Goal: Information Seeking & Learning: Learn about a topic

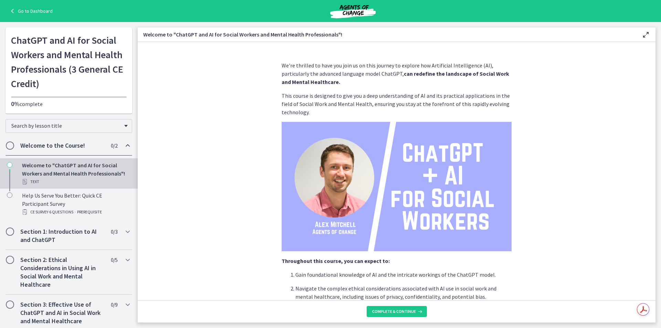
click at [359, 16] on img at bounding box center [352, 11] width 83 height 17
click at [30, 8] on link "Go to Dashboard" at bounding box center [30, 11] width 44 height 8
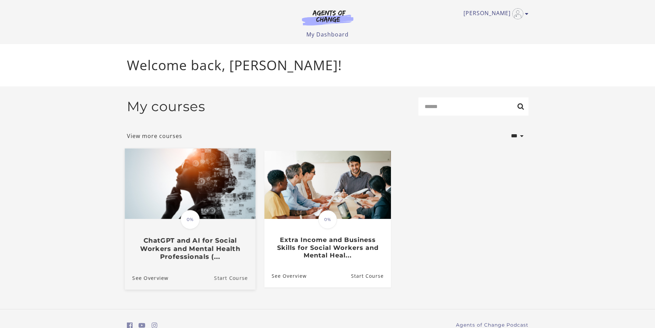
click at [225, 281] on link "Start Course" at bounding box center [234, 277] width 41 height 23
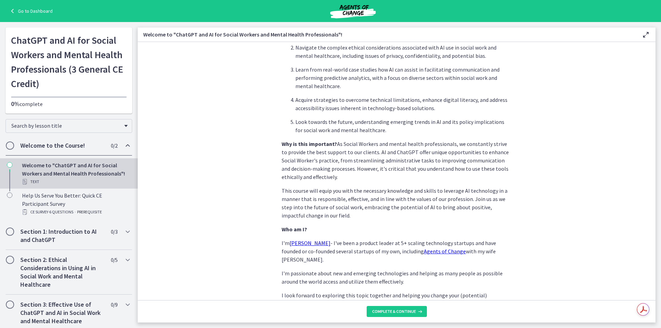
scroll to position [273, 0]
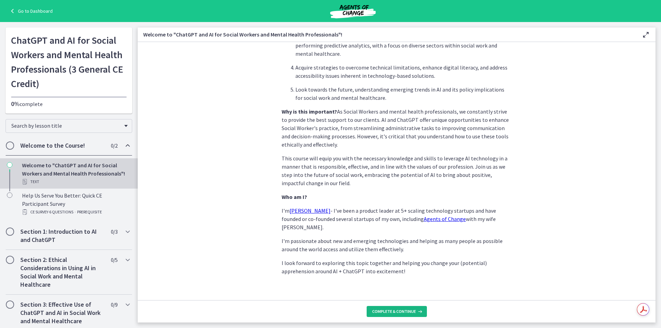
click at [411, 308] on button "Complete & continue" at bounding box center [396, 311] width 60 height 11
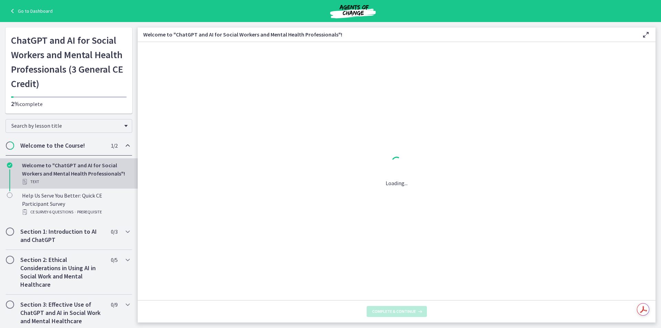
scroll to position [0, 0]
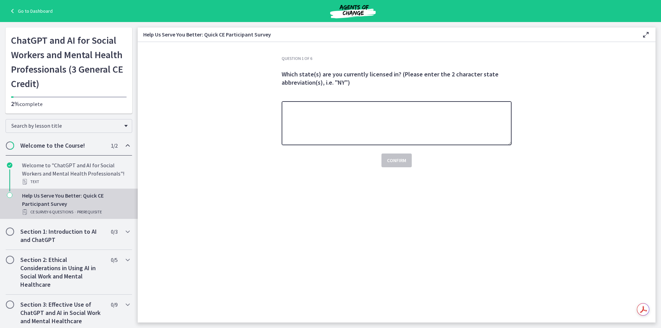
click at [364, 142] on textarea at bounding box center [396, 123] width 230 height 44
type textarea "**"
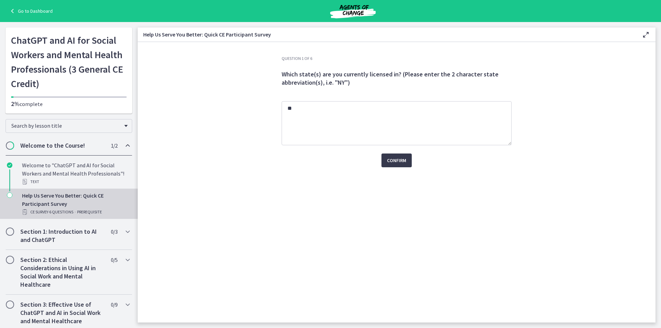
click at [399, 151] on div "Confirm" at bounding box center [396, 156] width 230 height 22
click at [400, 165] on button "Confirm" at bounding box center [396, 160] width 30 height 14
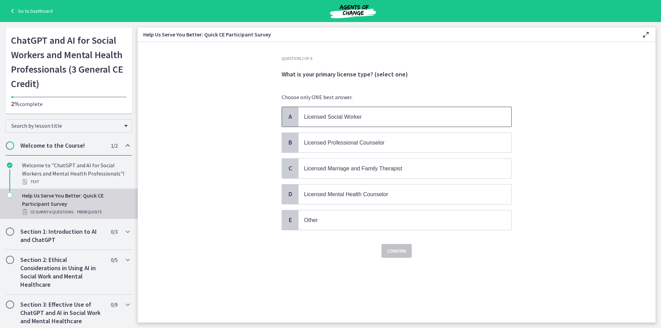
click at [353, 113] on p "Licensed Social Worker" at bounding box center [398, 117] width 188 height 9
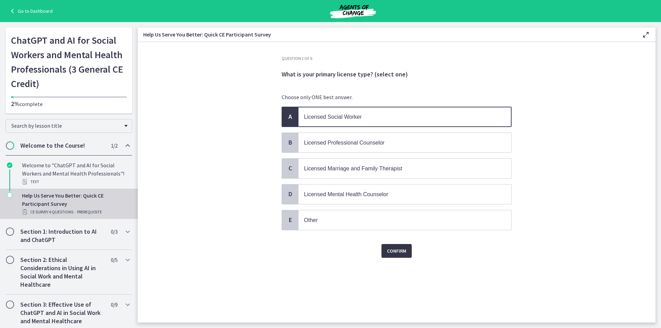
click at [389, 254] on span "Confirm" at bounding box center [396, 251] width 19 height 8
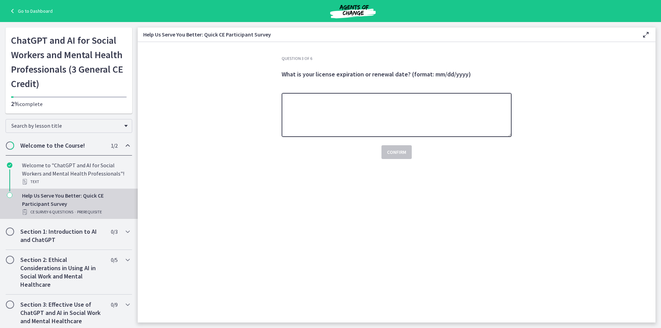
click at [380, 119] on textarea at bounding box center [396, 115] width 230 height 44
paste textarea "**********"
type textarea "**********"
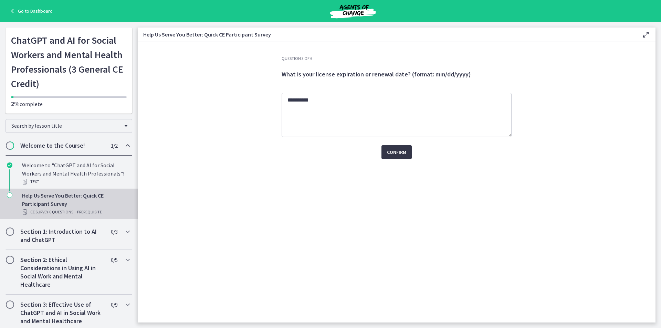
click at [398, 157] on button "Confirm" at bounding box center [396, 152] width 30 height 14
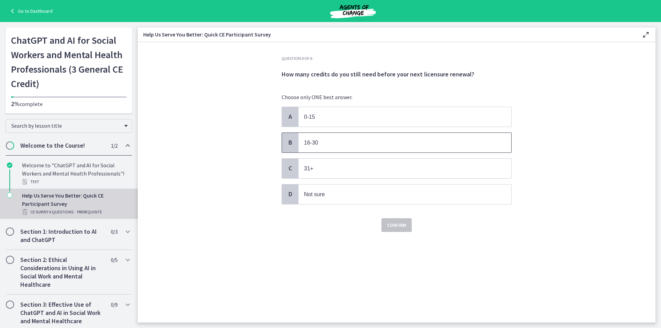
click at [361, 151] on span "16-30" at bounding box center [404, 143] width 213 height 20
click at [402, 221] on button "Confirm" at bounding box center [396, 225] width 30 height 14
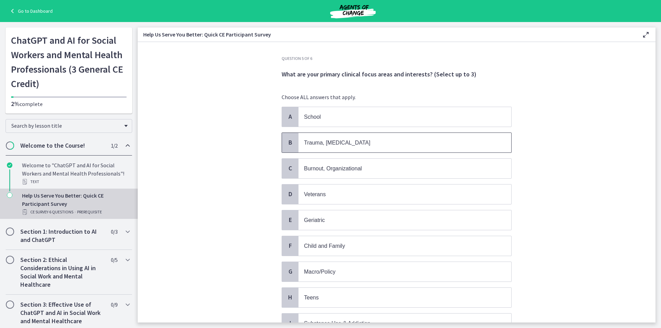
click at [304, 134] on span "Trauma, PTSD" at bounding box center [404, 143] width 213 height 20
click at [339, 275] on p "Macro/Policy" at bounding box center [398, 271] width 188 height 9
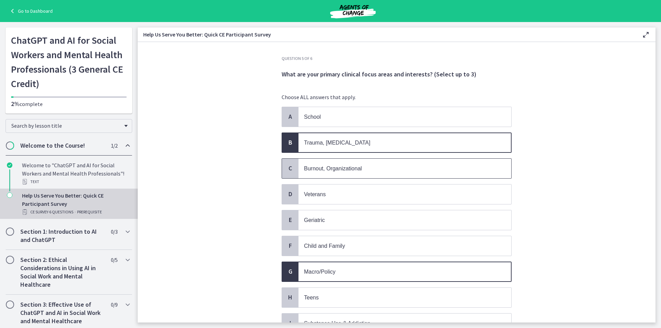
click at [332, 164] on p "Burnout, Organizational" at bounding box center [398, 168] width 188 height 9
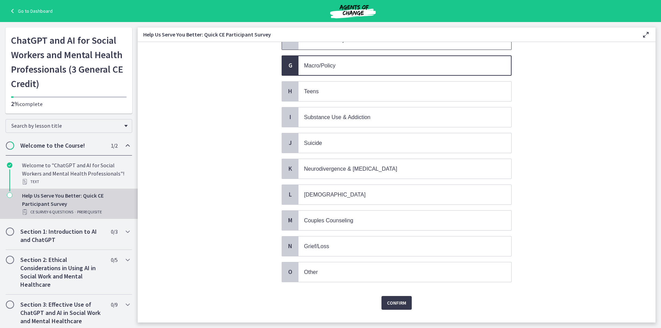
scroll to position [206, 0]
click at [389, 306] on span "Confirm" at bounding box center [396, 302] width 19 height 8
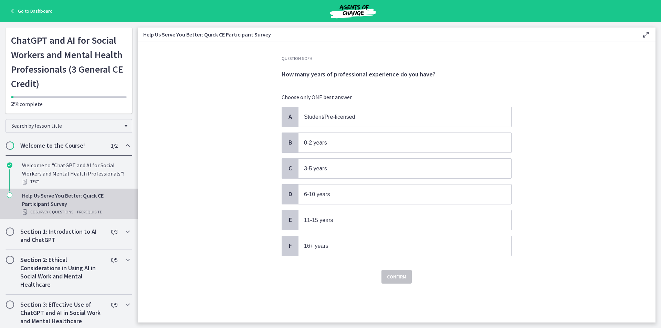
scroll to position [0, 0]
click at [332, 168] on p "3-5 years" at bounding box center [398, 168] width 188 height 9
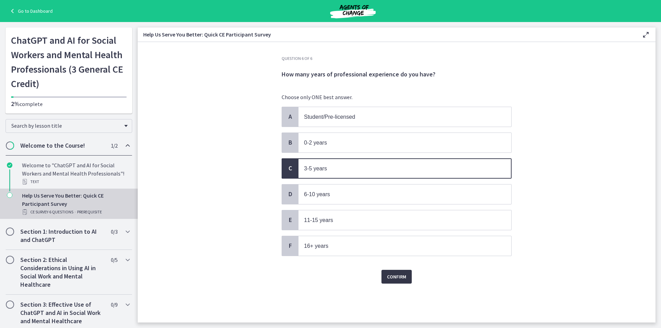
click at [400, 281] on button "Confirm" at bounding box center [396, 277] width 30 height 14
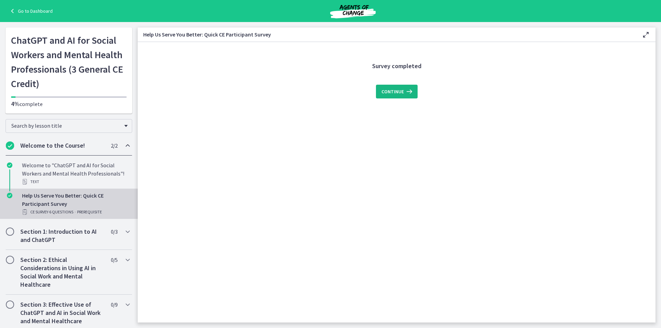
click at [396, 95] on span "Continue" at bounding box center [392, 91] width 22 height 8
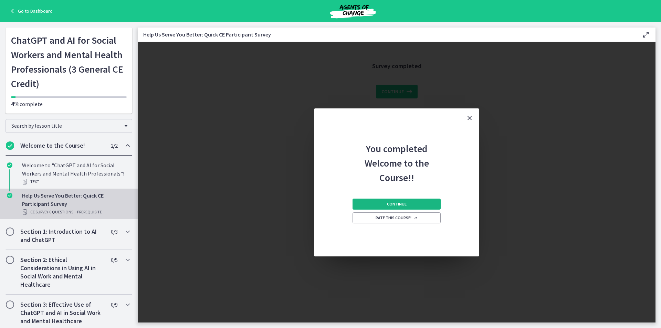
click at [417, 207] on button "Continue" at bounding box center [396, 204] width 88 height 11
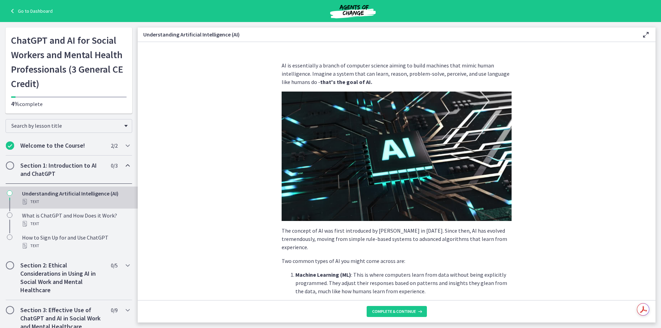
click at [603, 118] on section "AI is essentially a branch of computer science aiming to build machines that mi…" at bounding box center [396, 171] width 517 height 258
click at [647, 34] on icon at bounding box center [645, 35] width 8 height 8
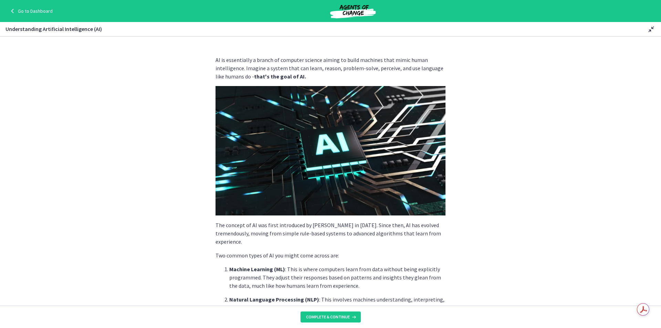
click at [649, 30] on icon at bounding box center [651, 29] width 8 height 8
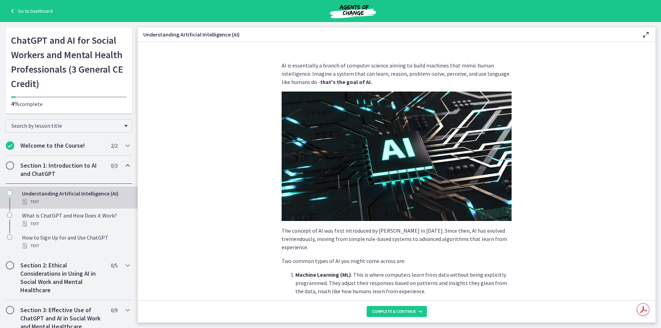
click at [649, 31] on icon at bounding box center [645, 35] width 8 height 8
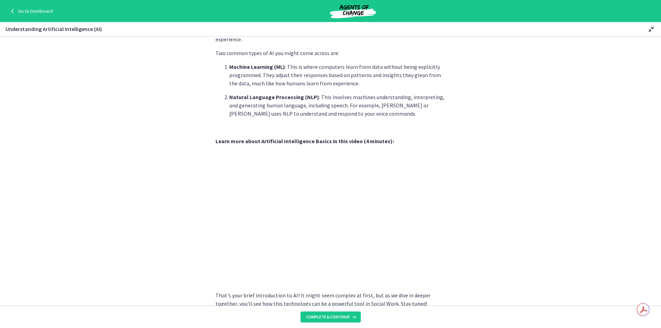
scroll to position [237, 0]
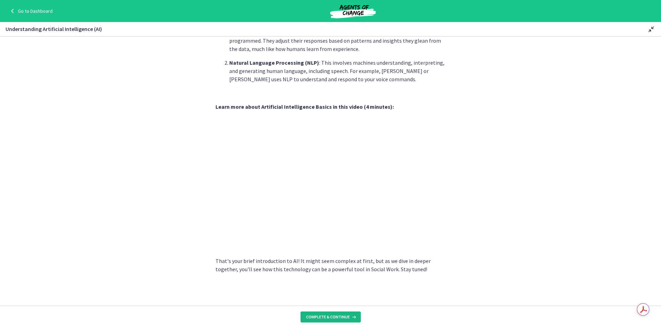
click at [338, 314] on span "Complete & continue" at bounding box center [328, 317] width 44 height 6
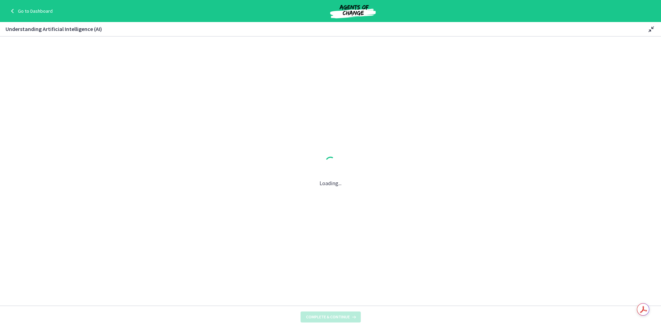
scroll to position [0, 0]
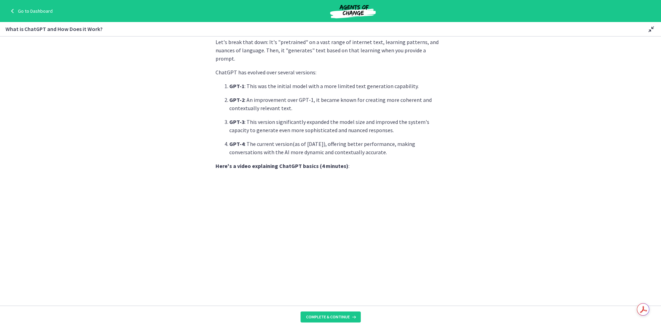
scroll to position [275, 0]
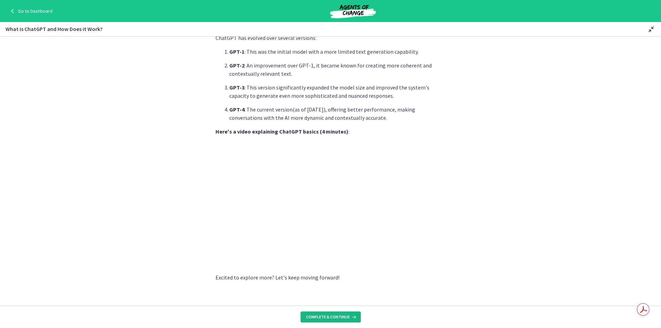
click at [329, 318] on span "Complete & continue" at bounding box center [328, 317] width 44 height 6
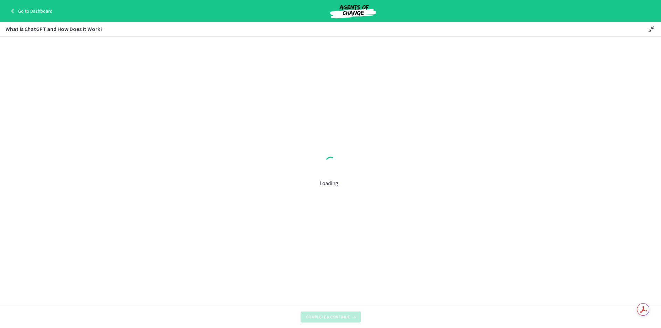
scroll to position [0, 0]
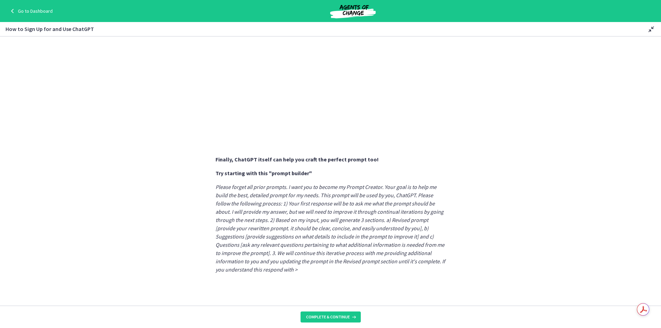
scroll to position [308, 0]
click at [332, 311] on button "Complete & continue" at bounding box center [330, 316] width 60 height 11
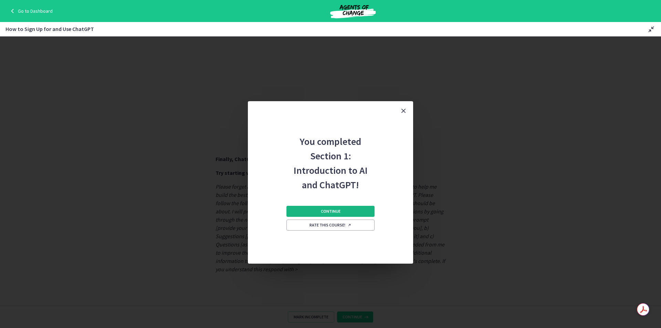
click at [332, 213] on span "Continue" at bounding box center [331, 212] width 20 height 6
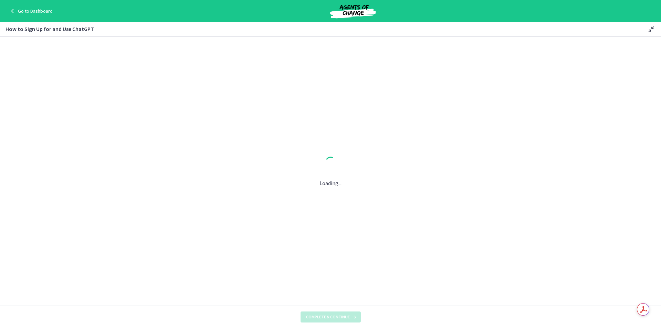
scroll to position [0, 0]
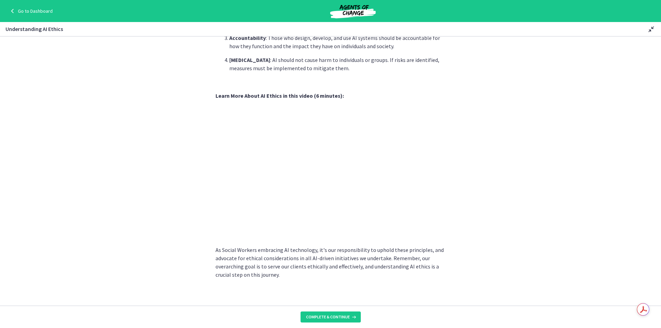
scroll to position [281, 0]
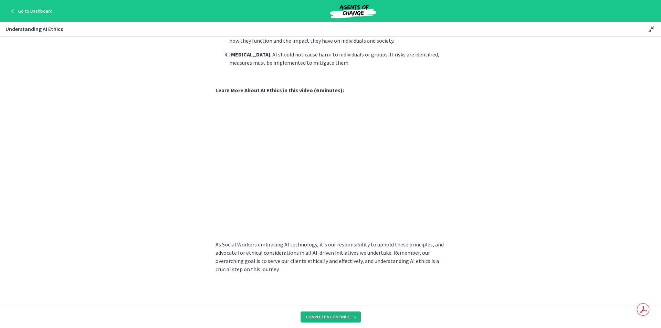
click at [346, 319] on span "Complete & continue" at bounding box center [328, 317] width 44 height 6
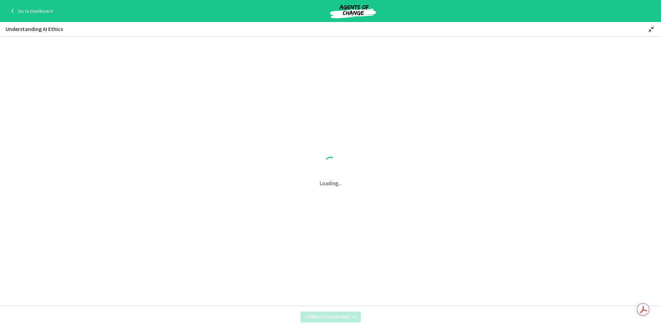
scroll to position [0, 0]
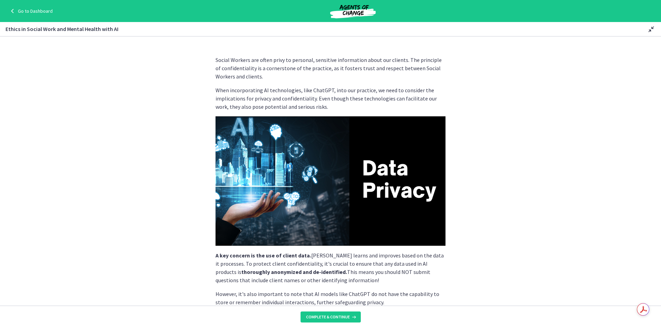
click at [28, 11] on link "Go to Dashboard" at bounding box center [30, 11] width 44 height 8
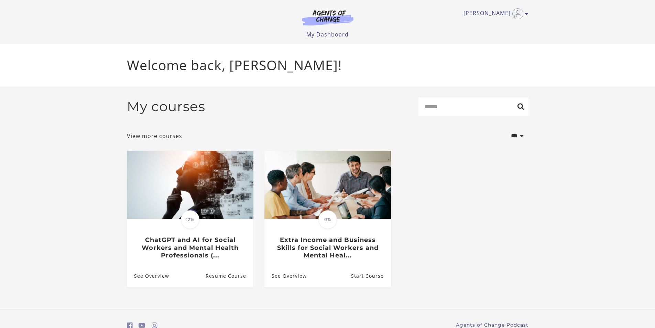
click at [192, 180] on img at bounding box center [190, 185] width 127 height 68
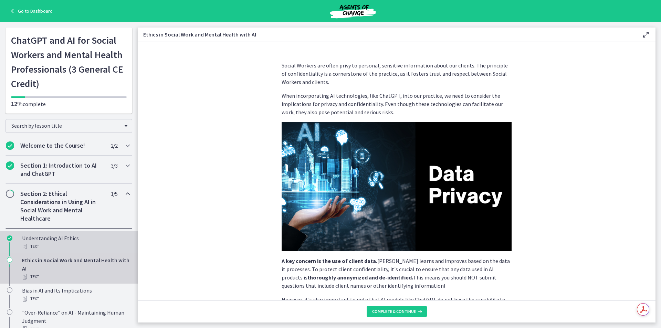
click at [67, 238] on div "Understanding AI Ethics Text" at bounding box center [75, 242] width 107 height 17
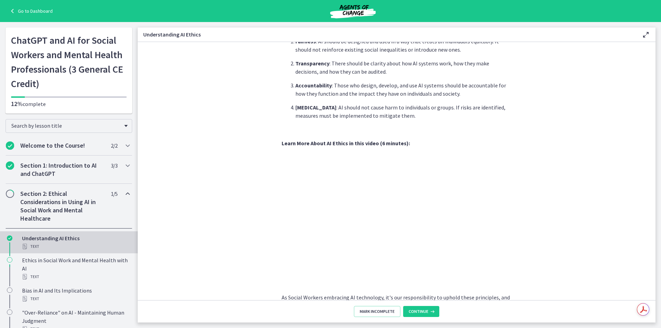
scroll to position [189, 0]
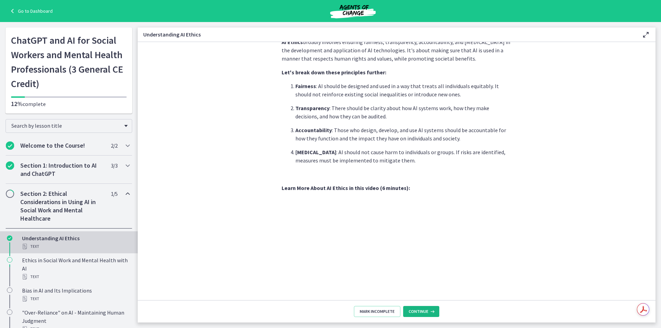
click at [420, 306] on button "Continue" at bounding box center [421, 311] width 36 height 11
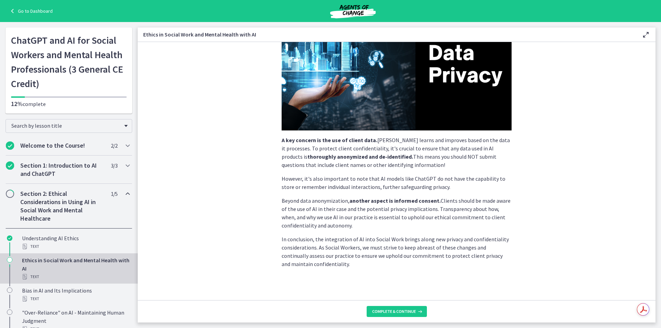
scroll to position [122, 0]
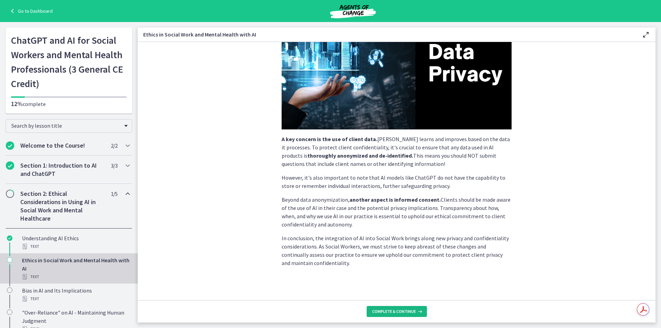
click at [402, 307] on button "Complete & continue" at bounding box center [396, 311] width 60 height 11
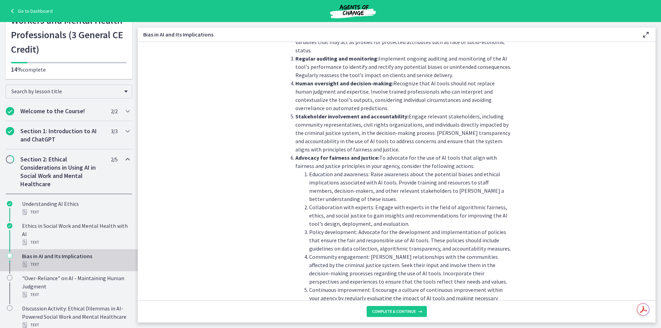
scroll to position [718, 0]
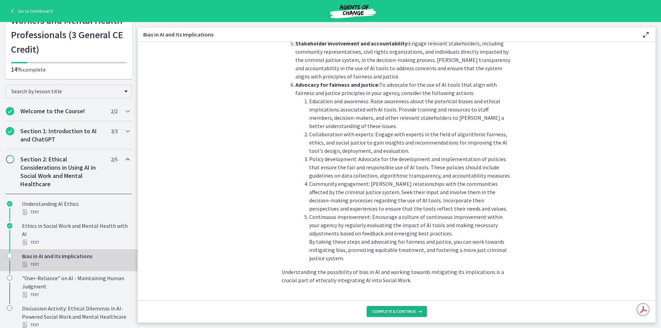
click at [389, 310] on span "Complete & continue" at bounding box center [394, 312] width 44 height 6
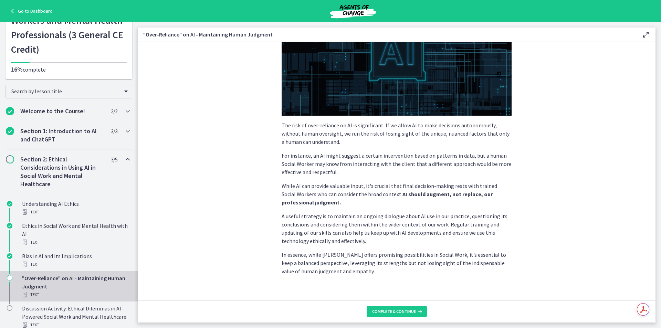
scroll to position [118, 0]
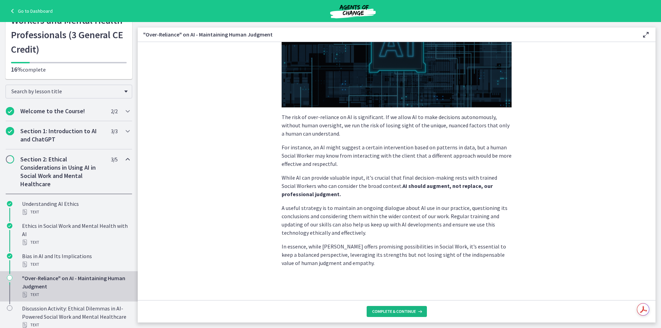
click at [403, 312] on span "Complete & continue" at bounding box center [394, 312] width 44 height 6
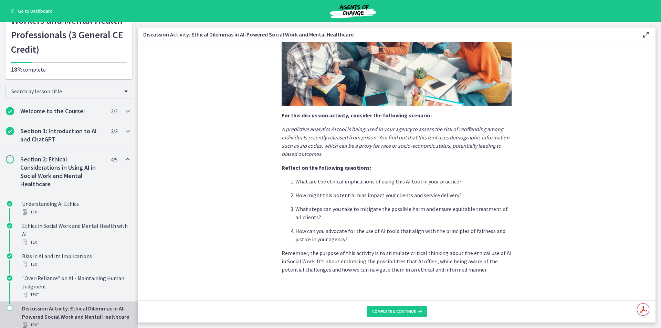
scroll to position [122, 0]
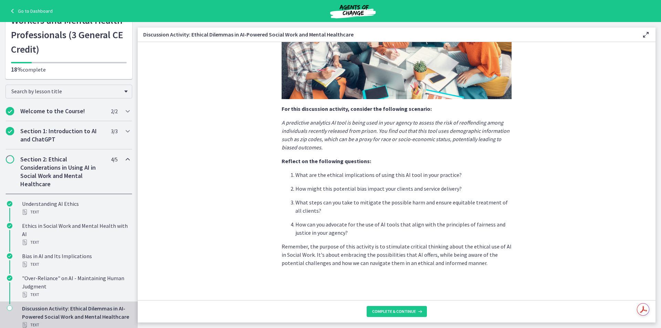
click at [382, 306] on footer "Complete & continue" at bounding box center [396, 311] width 517 height 22
click at [381, 307] on button "Complete & continue" at bounding box center [396, 311] width 60 height 11
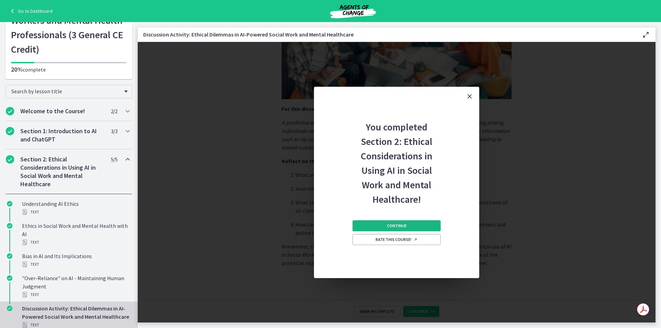
click at [402, 223] on span "Continue" at bounding box center [397, 226] width 20 height 6
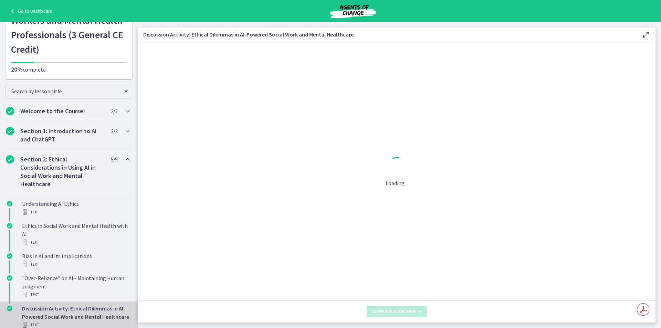
scroll to position [0, 0]
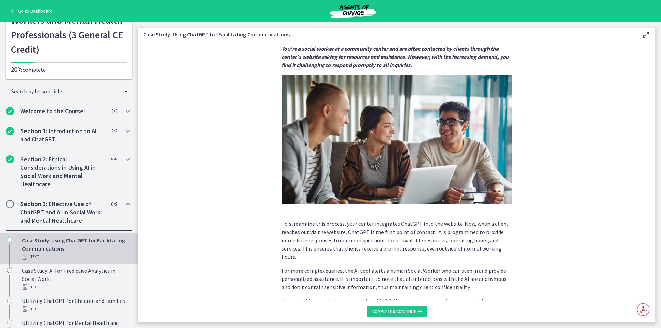
scroll to position [124, 0]
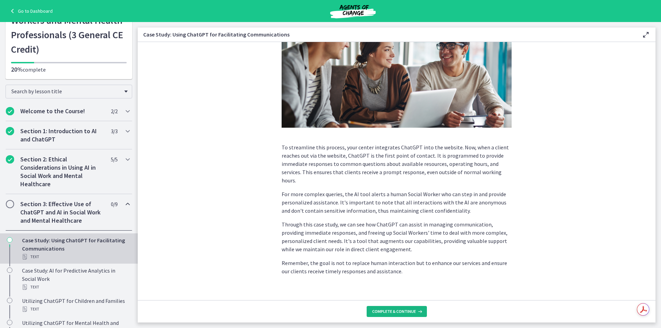
click at [400, 312] on span "Complete & continue" at bounding box center [394, 312] width 44 height 6
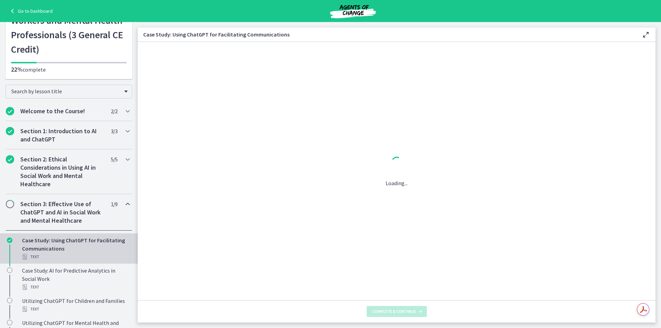
scroll to position [0, 0]
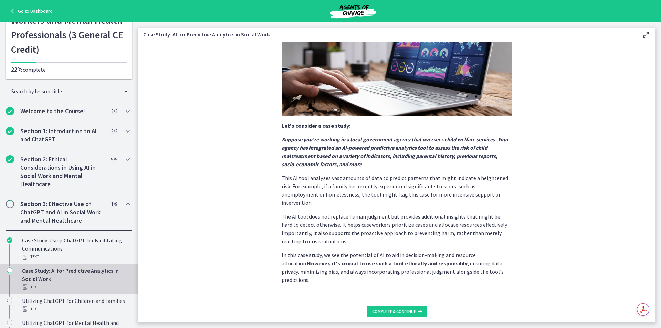
scroll to position [105, 0]
click at [404, 312] on span "Complete & continue" at bounding box center [394, 312] width 44 height 6
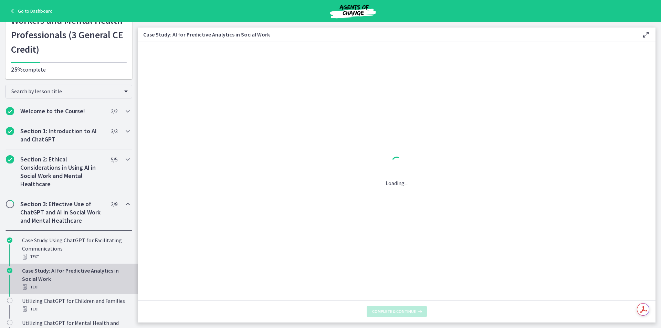
scroll to position [0, 0]
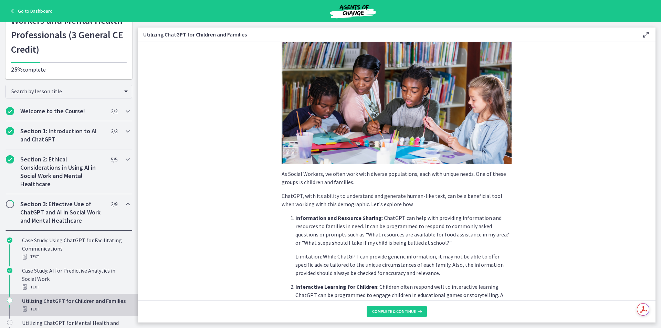
scroll to position [69, 0]
